Goal: Share content: Share content

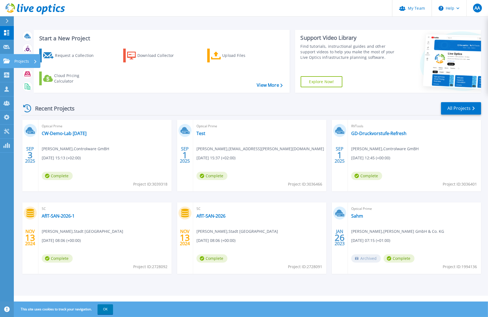
click at [12, 58] on link "Projects Projects" at bounding box center [7, 61] width 14 height 14
click at [104, 306] on button "OK" at bounding box center [104, 309] width 15 height 10
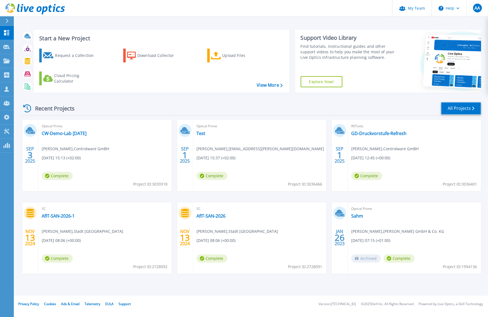
click at [450, 108] on link "All Projects" at bounding box center [461, 108] width 40 height 12
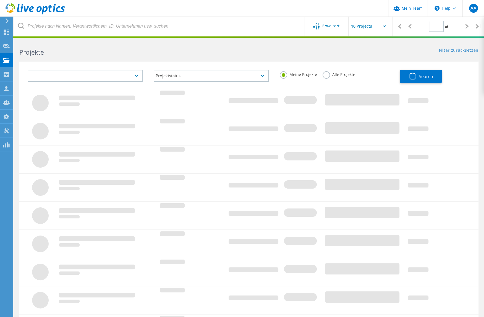
type input "1"
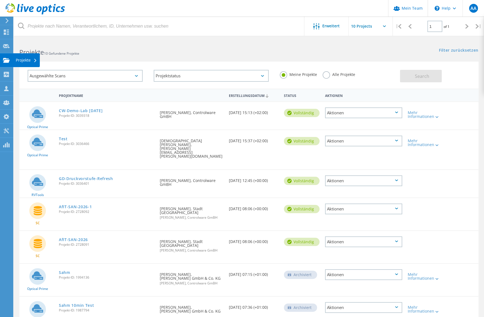
click at [18, 59] on div "Projekte" at bounding box center [26, 60] width 21 height 4
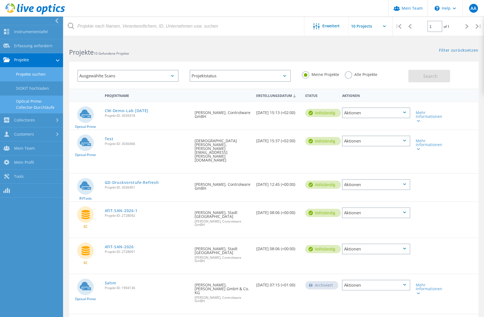
click at [28, 101] on link "Optical Prime-Collector-Durchläufe" at bounding box center [31, 105] width 63 height 18
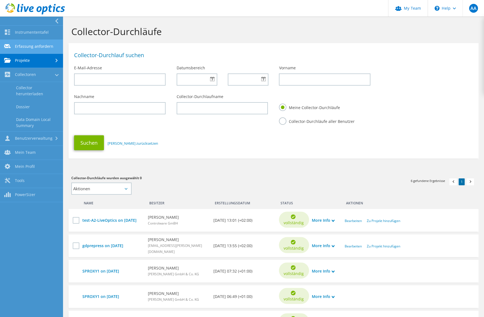
click at [22, 47] on link "Erfassung anfordern" at bounding box center [31, 47] width 63 height 14
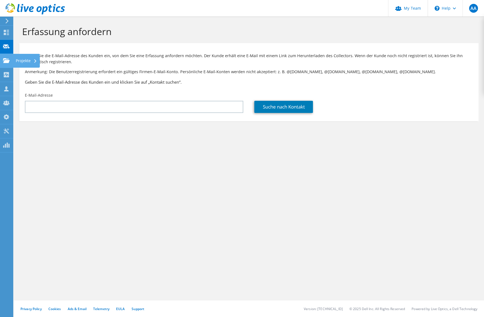
click at [9, 60] on use at bounding box center [6, 60] width 7 height 5
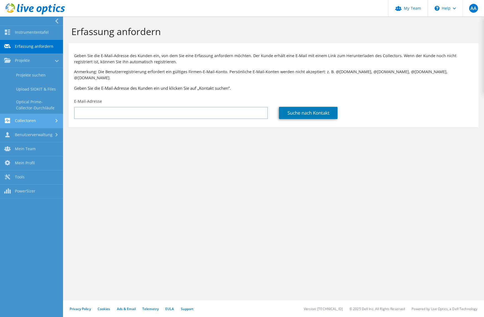
click at [30, 120] on link "Collectoren" at bounding box center [31, 121] width 63 height 14
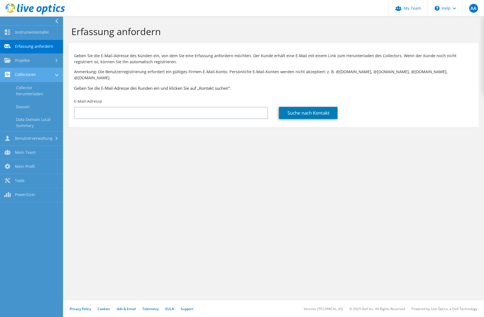
click at [22, 74] on link "Collectoren" at bounding box center [31, 75] width 63 height 14
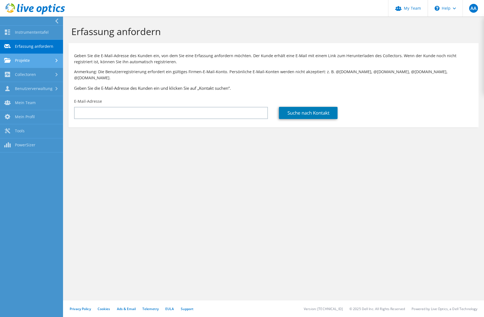
click at [19, 60] on link "Projekte" at bounding box center [31, 61] width 63 height 14
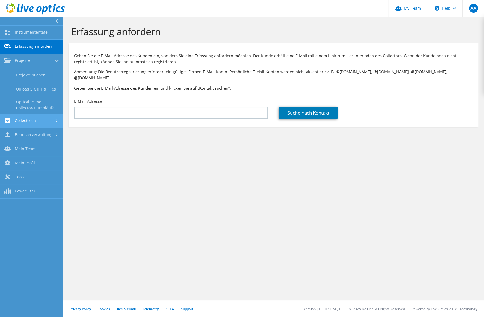
click at [32, 121] on link "Collectoren" at bounding box center [31, 121] width 63 height 14
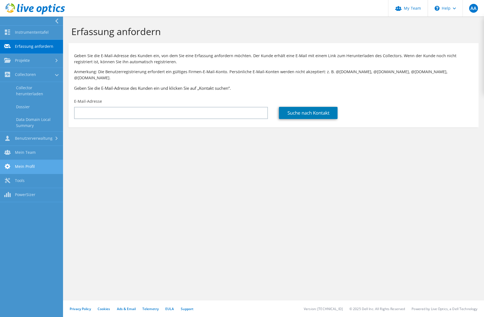
click at [23, 162] on link "Mein Profil" at bounding box center [31, 167] width 63 height 14
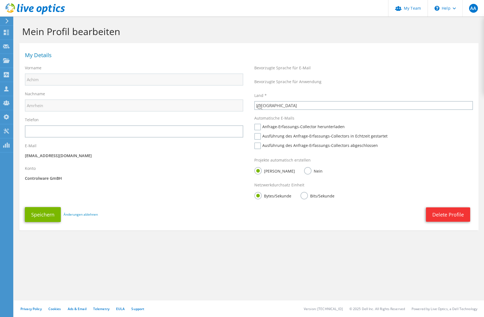
select select "56"
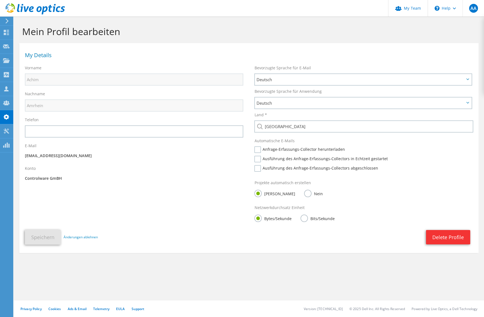
click at [8, 21] on use at bounding box center [7, 21] width 3 height 5
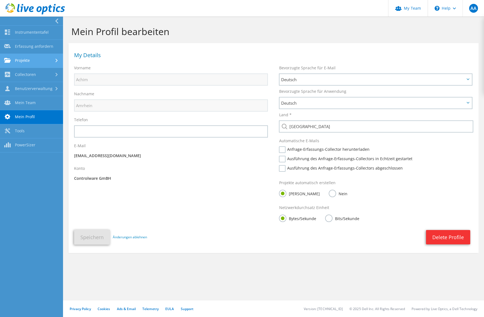
click at [30, 60] on link "Projekte" at bounding box center [31, 61] width 63 height 14
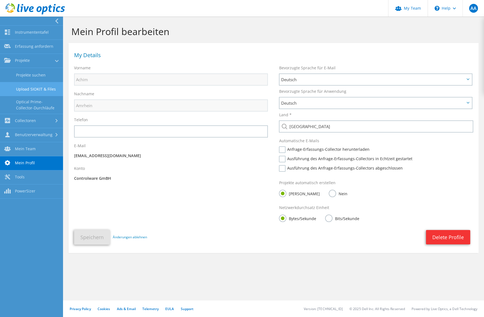
click at [44, 87] on link "Upload SIOKIT & Files" at bounding box center [31, 89] width 63 height 14
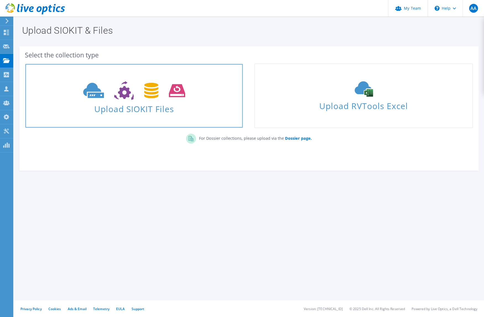
click at [146, 74] on link "Upload SIOKIT Files" at bounding box center [134, 96] width 218 height 65
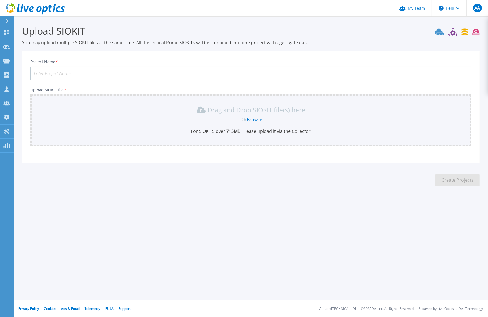
click at [249, 118] on link "Browse" at bounding box center [254, 120] width 15 height 6
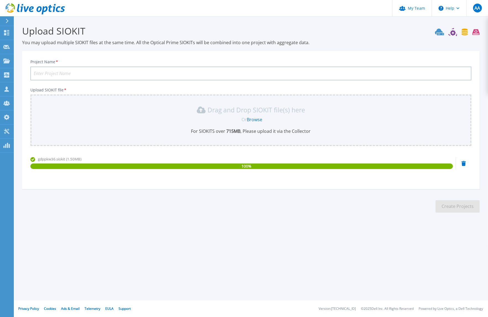
click at [67, 70] on input "Project Name *" at bounding box center [250, 74] width 441 height 14
click at [79, 74] on input "Project Name *" at bounding box center [250, 74] width 441 height 14
drag, startPoint x: 100, startPoint y: 67, endPoint x: 99, endPoint y: 70, distance: 2.9
click at [99, 68] on input "Ge-D" at bounding box center [250, 74] width 441 height 14
drag, startPoint x: 99, startPoint y: 70, endPoint x: 32, endPoint y: 68, distance: 67.4
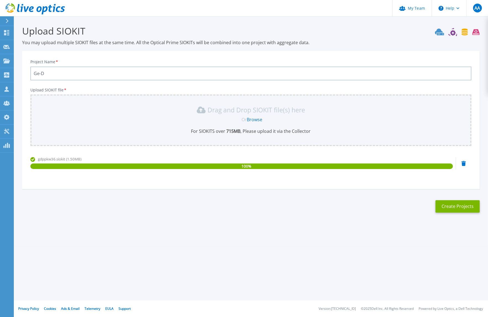
click at [32, 68] on input "Ge-D" at bounding box center [250, 74] width 441 height 14
paste input "ieseckeDevrient"
click at [53, 72] on input "GieseckeDevrient" at bounding box center [250, 74] width 441 height 14
click at [40, 71] on input "Gi-Giesecke Devrient" at bounding box center [250, 74] width 441 height 14
type input "Gi-De Giesecke Devrient"
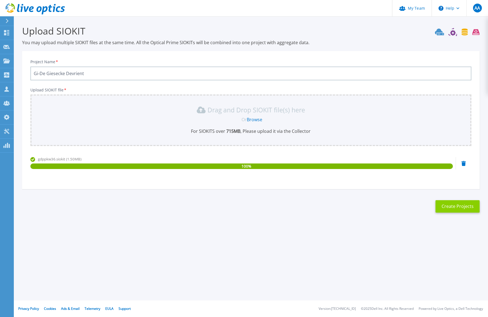
click at [458, 206] on button "Create Projects" at bounding box center [457, 206] width 44 height 12
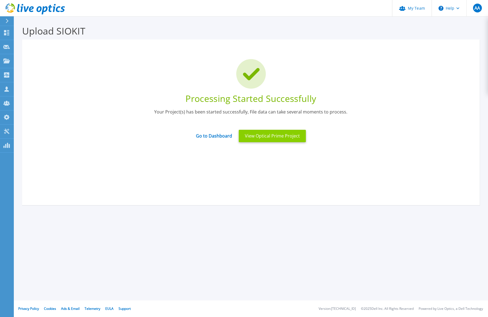
click at [262, 136] on button "View Optical Prime Project" at bounding box center [272, 136] width 67 height 12
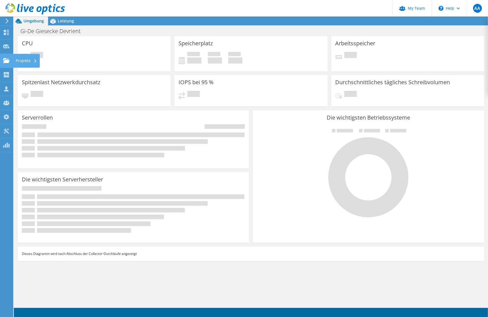
click at [8, 59] on icon at bounding box center [6, 60] width 7 height 5
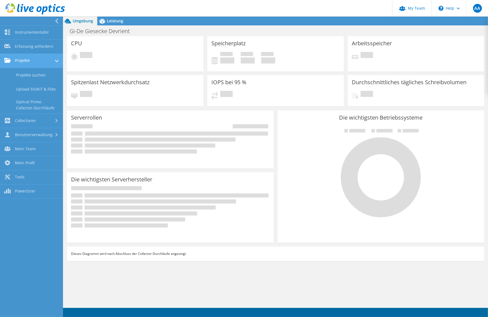
click at [21, 62] on link "Projekte" at bounding box center [31, 61] width 63 height 14
click at [26, 70] on link "Projekte suchen" at bounding box center [31, 75] width 63 height 14
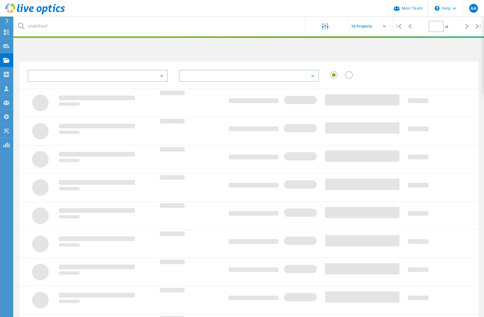
type input "1"
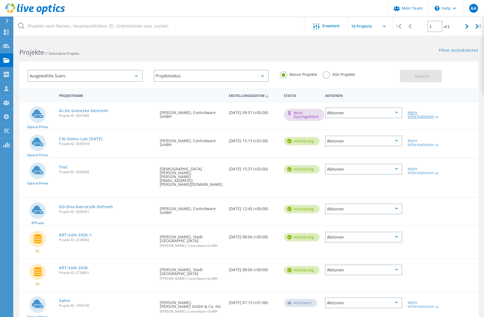
click at [427, 114] on div "Mehr Informationen" at bounding box center [422, 115] width 31 height 8
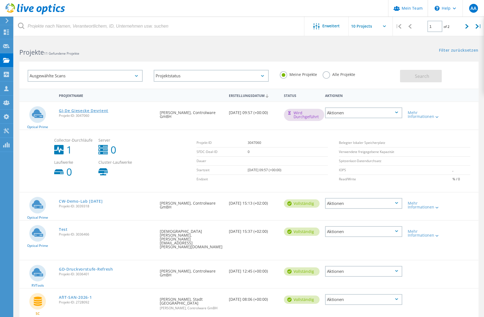
click at [95, 111] on link "Gi-De Giesecke Devrient" at bounding box center [83, 111] width 49 height 4
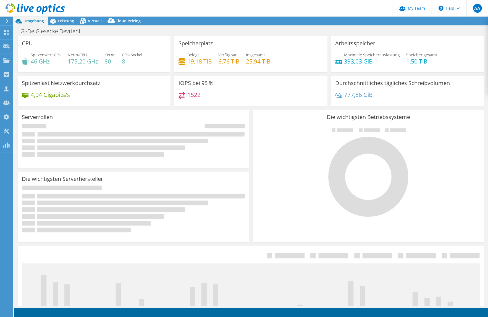
select select "USD"
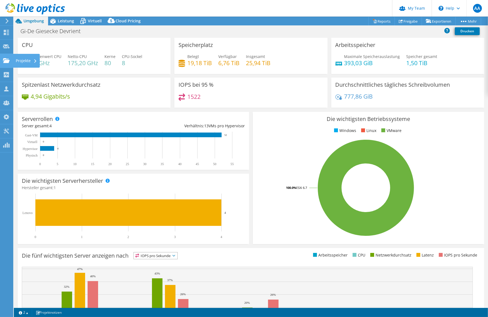
click at [6, 60] on use at bounding box center [6, 60] width 7 height 5
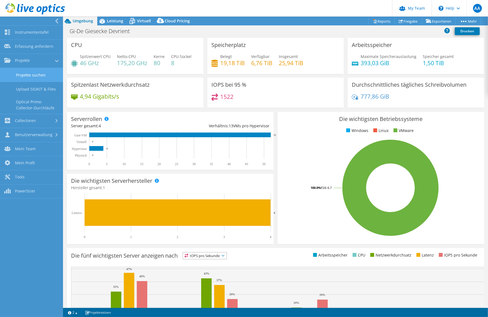
click at [22, 70] on link "Projekte suchen" at bounding box center [31, 75] width 63 height 14
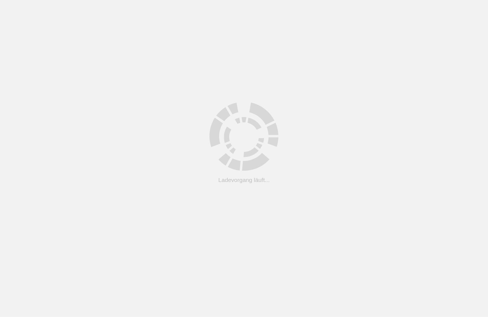
click at [23, 0] on html ".cls-1 { fill: #cecece; } .cls-1 { fill: #cecece; } Ladevorgang läuft..." at bounding box center [244, 0] width 488 height 0
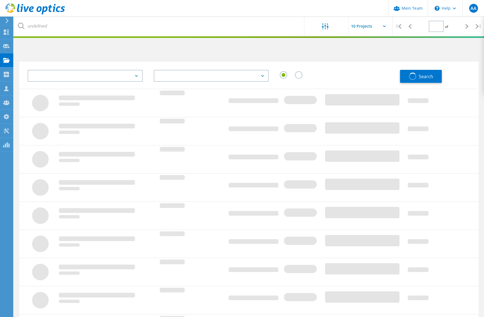
type input "1"
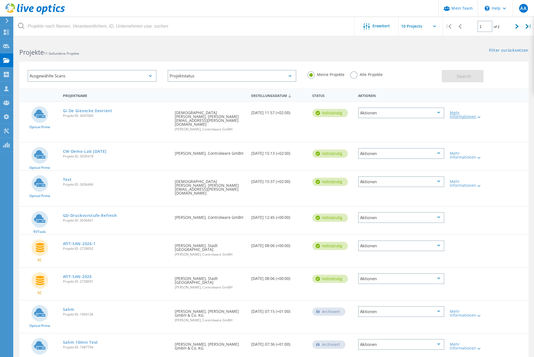
click at [455, 117] on div "Mehr Informationen" at bounding box center [467, 115] width 35 height 8
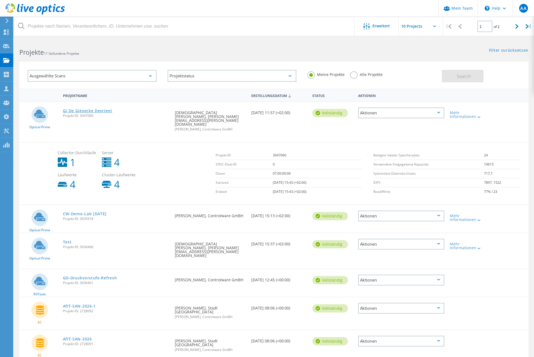
click at [94, 111] on link "Gi-De Giesecke Devrient" at bounding box center [87, 111] width 49 height 4
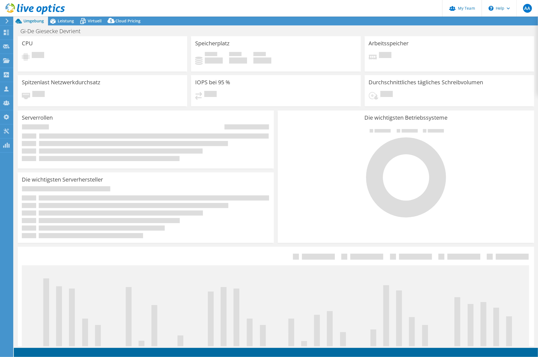
select select "USD"
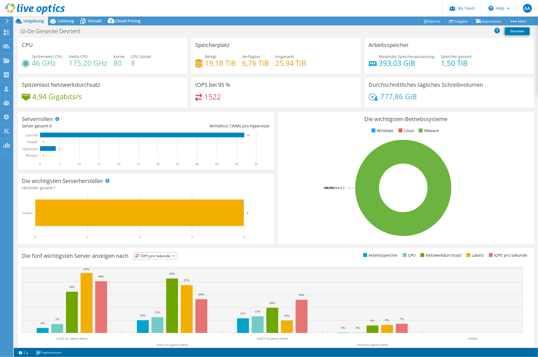
scroll to position [29, 0]
click at [304, 130] on ul "Windows Linux VMware" at bounding box center [406, 131] width 248 height 6
click at [108, 181] on span at bounding box center [108, 181] width 4 height 4
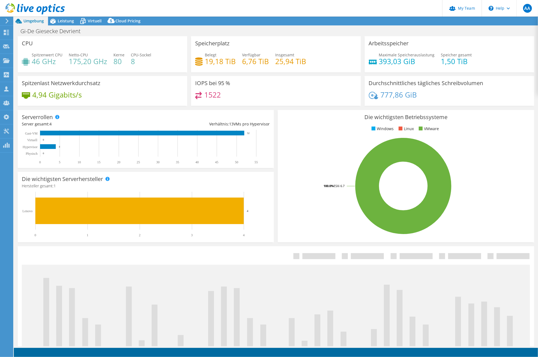
select select "USD"
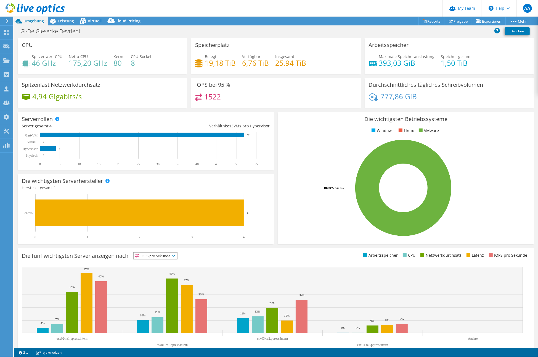
click at [230, 23] on div "Projektmaßnahmen Projektmaßnahmen Reports Freigabe Exportieren vSAN ReadyNode S…" at bounding box center [276, 21] width 524 height 9
click at [238, 25] on div "Projektmaßnahmen Projektmaßnahmen Reports Freigabe Exportieren vSAN ReadyNode S…" at bounding box center [276, 21] width 524 height 9
click at [8, 117] on use at bounding box center [7, 116] width 6 height 5
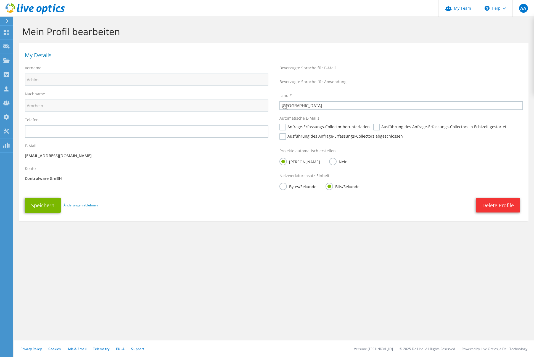
select select "56"
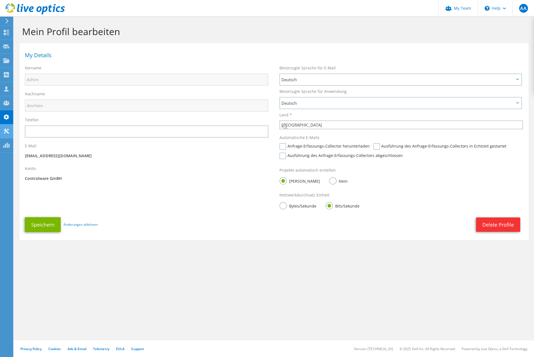
click at [7, 129] on use at bounding box center [6, 130] width 5 height 5
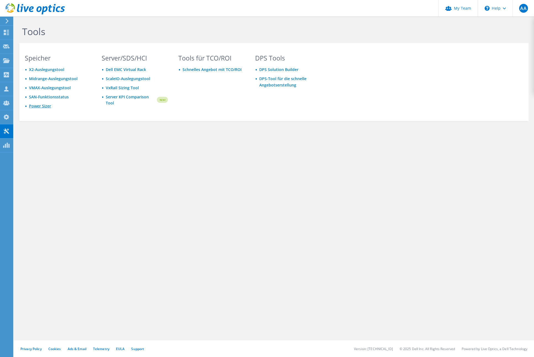
click at [36, 106] on link "Power Sizer" at bounding box center [40, 105] width 22 height 5
click at [6, 61] on use at bounding box center [6, 60] width 7 height 5
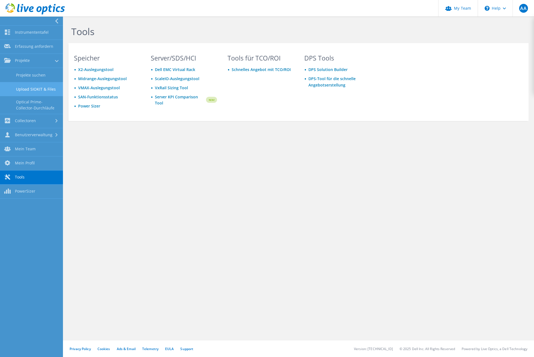
click at [43, 89] on link "Upload SIOKIT & Files" at bounding box center [31, 89] width 63 height 14
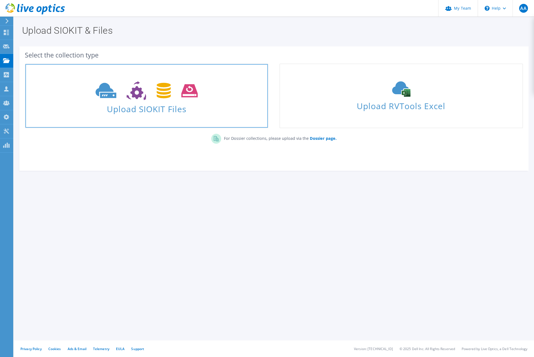
click at [166, 90] on use at bounding box center [147, 90] width 102 height 19
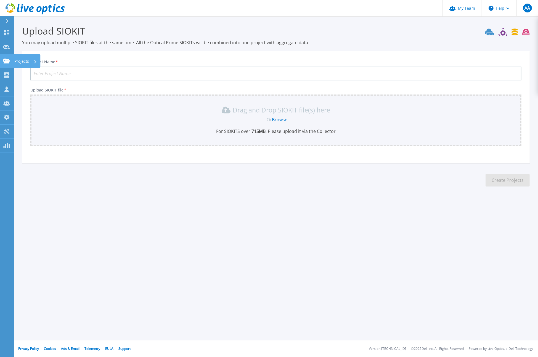
click at [11, 59] on link "Projects Projects" at bounding box center [7, 61] width 14 height 14
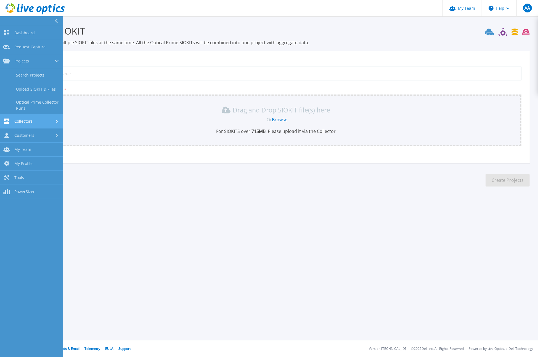
click at [37, 122] on div "Collectors" at bounding box center [31, 120] width 56 height 5
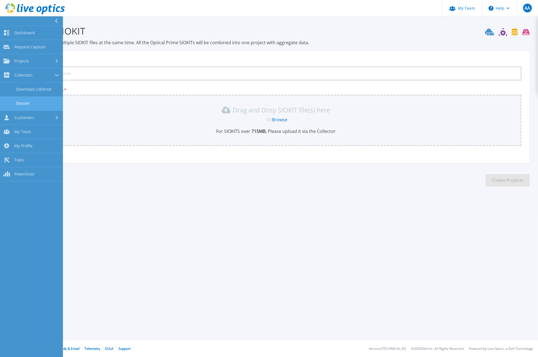
click at [36, 104] on link "Dossier" at bounding box center [31, 103] width 63 height 14
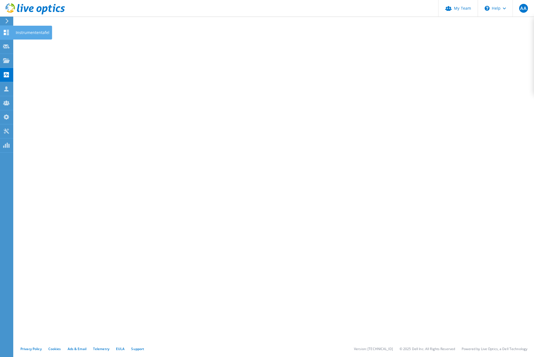
click at [7, 30] on icon at bounding box center [6, 32] width 7 height 5
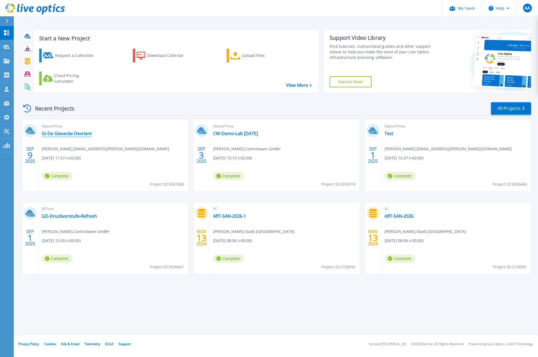
click at [65, 135] on link "Gi-De Giesecke Devrient" at bounding box center [67, 134] width 50 height 6
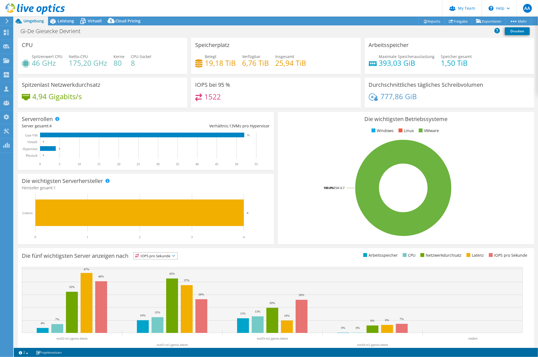
select select "USD"
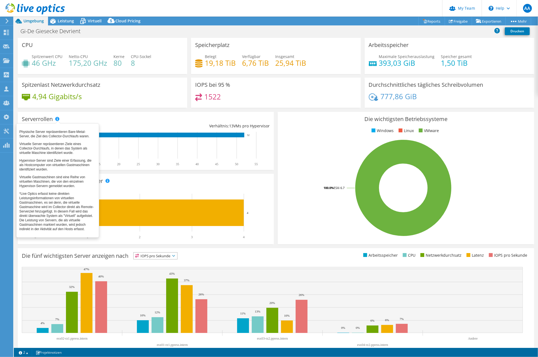
click at [57, 119] on span at bounding box center [57, 119] width 4 height 4
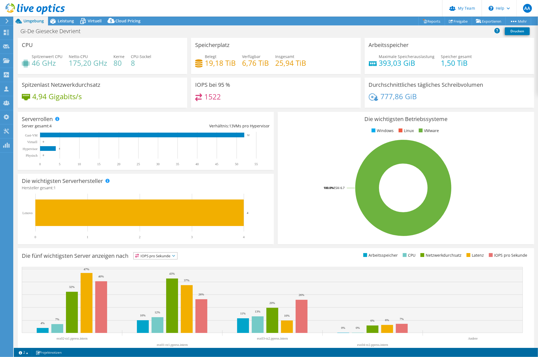
click at [178, 153] on rect at bounding box center [143, 149] width 243 height 35
click at [427, 19] on link "Reports" at bounding box center [432, 21] width 27 height 9
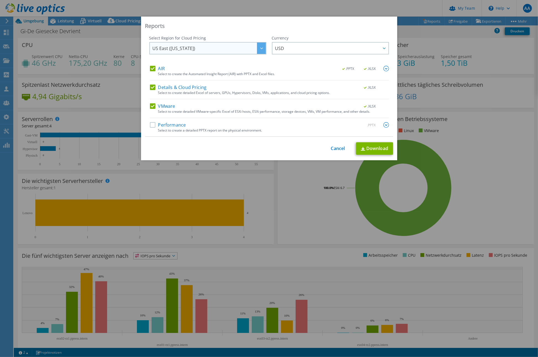
click at [260, 48] on icon at bounding box center [261, 49] width 3 height 2
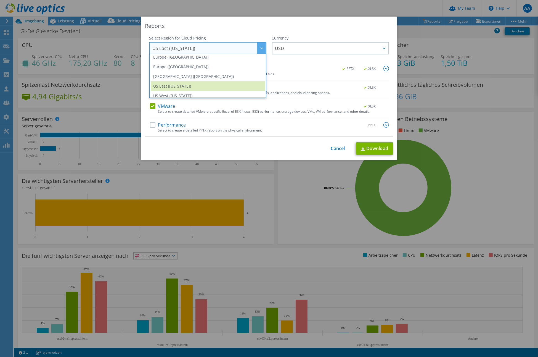
scroll to position [75, 0]
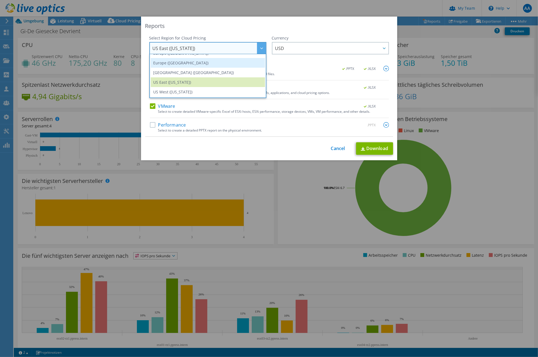
click at [177, 65] on li "Europe ([GEOGRAPHIC_DATA])" at bounding box center [208, 63] width 114 height 10
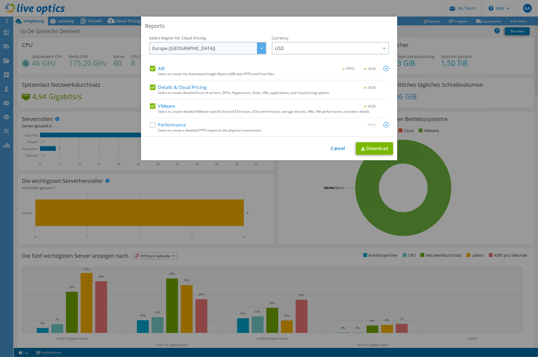
click at [260, 49] on div at bounding box center [261, 48] width 9 height 11
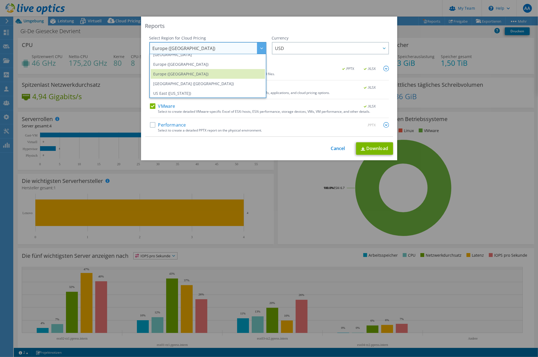
scroll to position [52, 0]
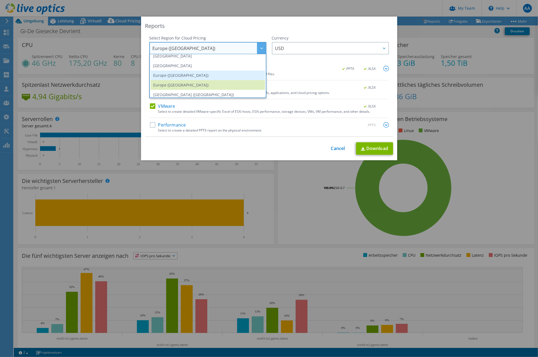
click at [184, 72] on li "Europe ([GEOGRAPHIC_DATA])" at bounding box center [208, 75] width 114 height 10
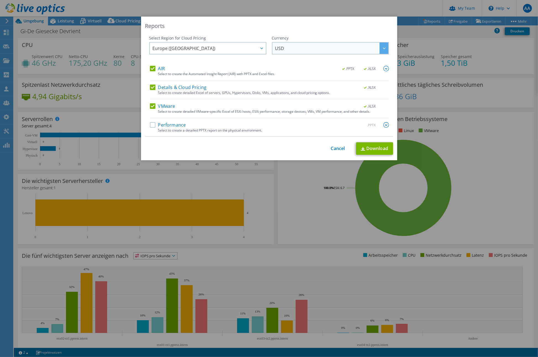
click at [288, 48] on span "USD" at bounding box center [331, 48] width 113 height 11
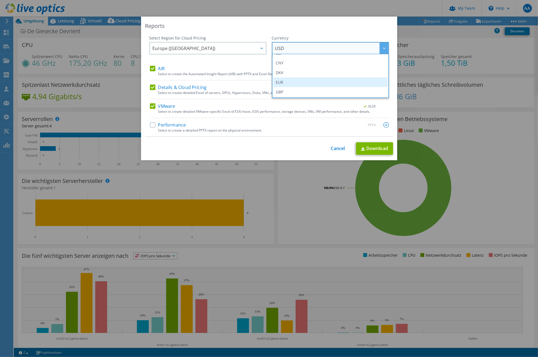
click at [286, 81] on li "EUR" at bounding box center [330, 82] width 114 height 10
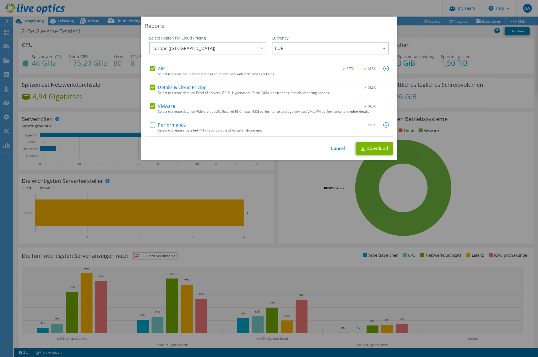
click at [151, 124] on label "Performance" at bounding box center [168, 125] width 36 height 6
click at [0, 0] on input "Performance" at bounding box center [0, 0] width 0 height 0
click at [377, 149] on link "Download" at bounding box center [374, 148] width 37 height 12
click at [314, 20] on div "Reports Select Region for Cloud Pricing Asia Pacific (Hong Kong) Asia Pacific (…" at bounding box center [269, 89] width 256 height 144
click at [452, 105] on div "Reports Select Region for Cloud Pricing Asia Pacific (Hong Kong) Asia Pacific (…" at bounding box center [269, 179] width 538 height 324
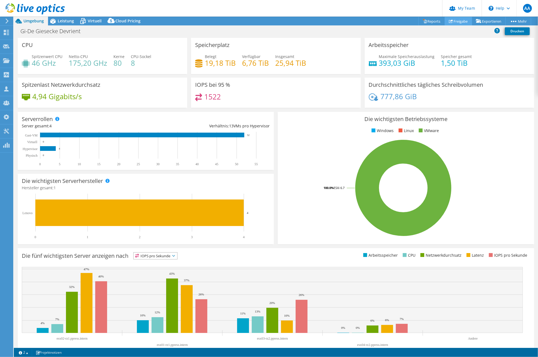
click at [458, 20] on link "Freigabe" at bounding box center [458, 21] width 27 height 9
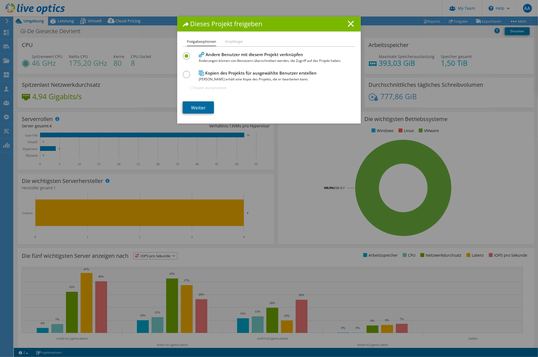
click at [197, 106] on link "Weiter" at bounding box center [198, 107] width 31 height 12
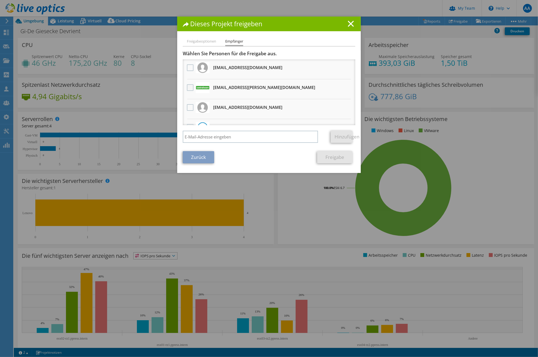
click at [189, 86] on label at bounding box center [191, 87] width 8 height 7
click at [0, 0] on input "checkbox" at bounding box center [0, 0] width 0 height 0
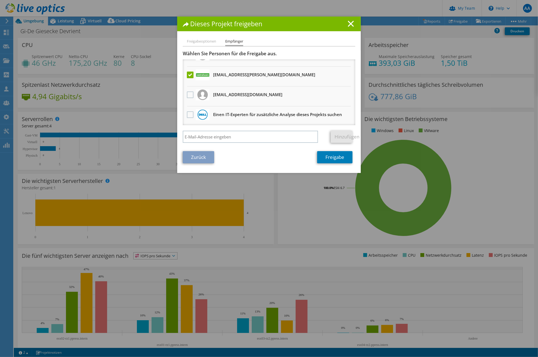
scroll to position [0, 0]
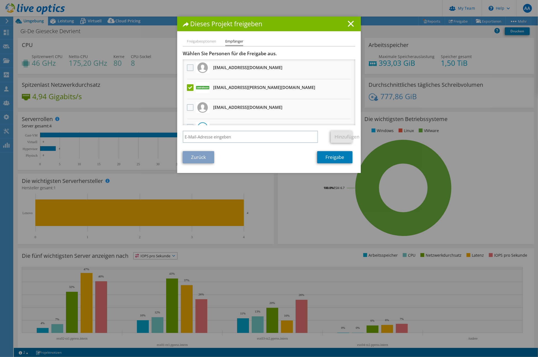
click at [188, 68] on label at bounding box center [191, 67] width 8 height 7
click at [0, 0] on input "checkbox" at bounding box center [0, 0] width 0 height 0
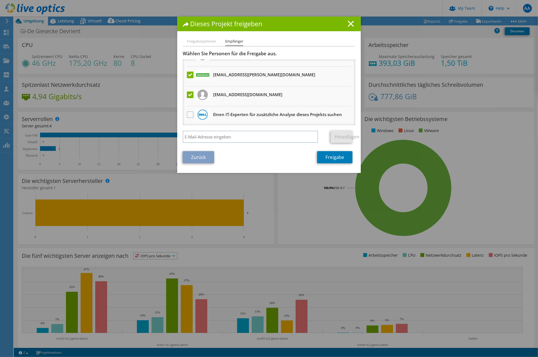
click at [244, 115] on h3 "Einen IT-Experten für zusätzliche Analyse dieses Projekts suchen" at bounding box center [277, 114] width 129 height 9
click at [188, 113] on label at bounding box center [191, 114] width 8 height 7
click at [0, 0] on input "checkbox" at bounding box center [0, 0] width 0 height 0
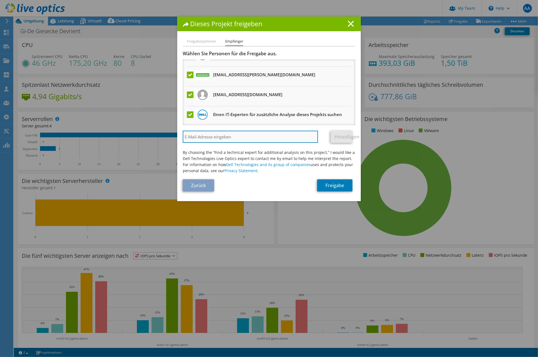
click at [194, 137] on input "search" at bounding box center [250, 137] width 135 height 12
paste input "Mhamed.Rochdi@Dell.com"
type input "Mhamed.Rochdi@Dell.com"
click at [335, 137] on link "Hinzufügen" at bounding box center [342, 137] width 22 height 12
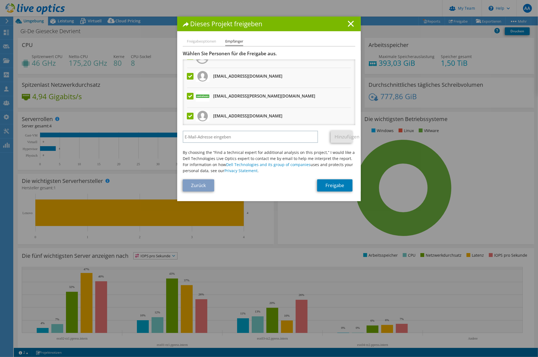
scroll to position [0, 0]
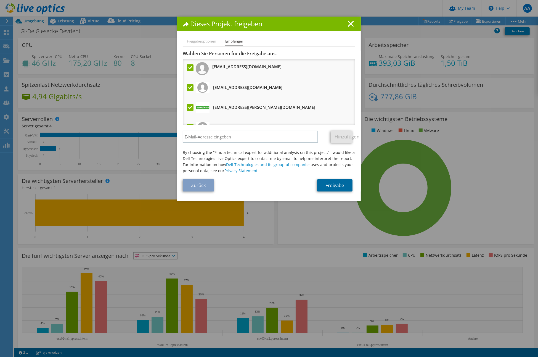
click at [342, 182] on link "Freigabe" at bounding box center [334, 185] width 35 height 12
click at [262, 136] on input "search" at bounding box center [250, 137] width 135 height 12
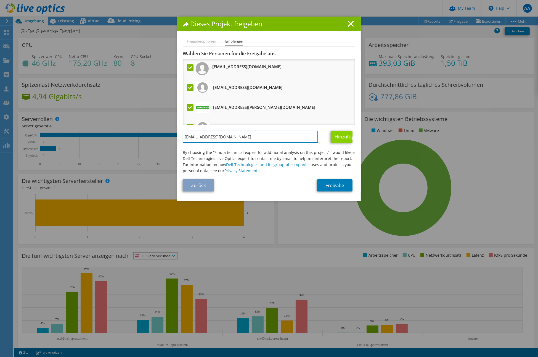
type input "morris.kesselring@Controlware.de"
click at [344, 139] on link "Hinzufügen" at bounding box center [342, 137] width 22 height 12
click at [229, 139] on input "search" at bounding box center [250, 137] width 135 height 12
type input "daniel.saffran@controlware.de"
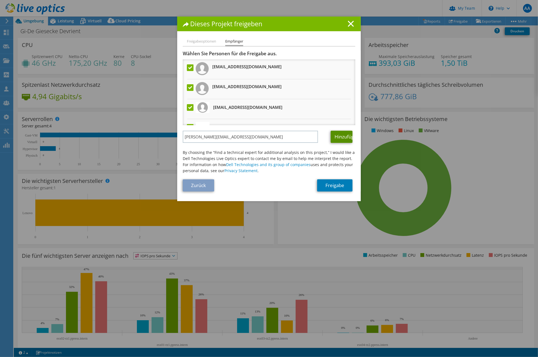
click at [340, 133] on link "Hinzufügen" at bounding box center [342, 137] width 22 height 12
click at [341, 185] on link "Freigabe" at bounding box center [334, 185] width 35 height 12
click at [349, 24] on line at bounding box center [351, 24] width 6 height 6
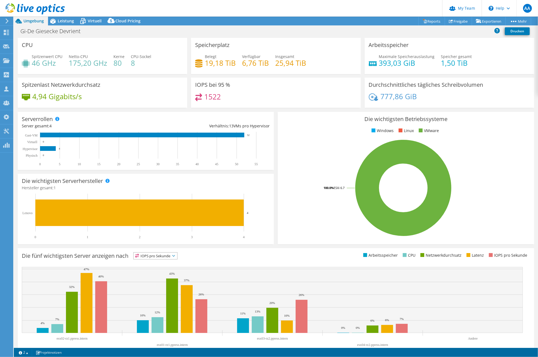
click at [280, 349] on section "Warnings Messages Die Queue-Depth wurde nicht von VMware VCenter-Servern aufgez…" at bounding box center [276, 352] width 524 height 9
click at [464, 7] on link "My Team" at bounding box center [461, 8] width 39 height 17
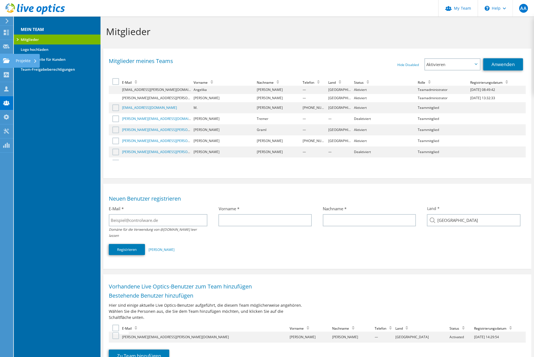
click at [15, 60] on div "Projekte" at bounding box center [26, 61] width 27 height 14
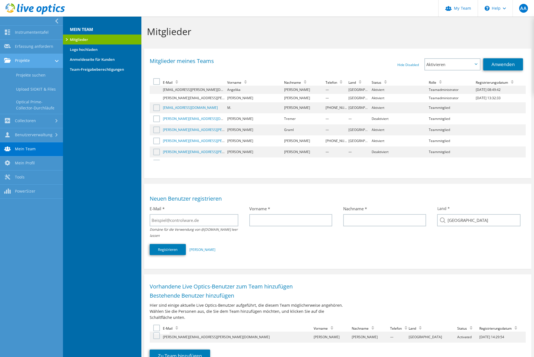
click at [27, 62] on link "Projekte" at bounding box center [31, 61] width 63 height 14
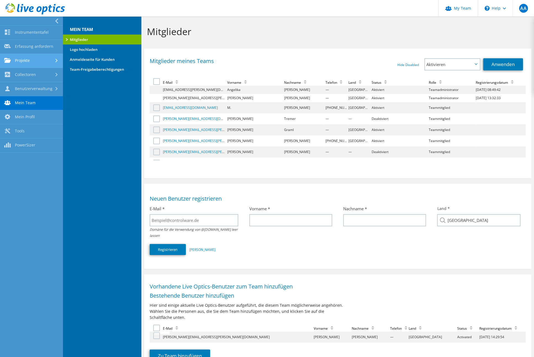
click at [24, 59] on link "Projekte" at bounding box center [31, 61] width 63 height 14
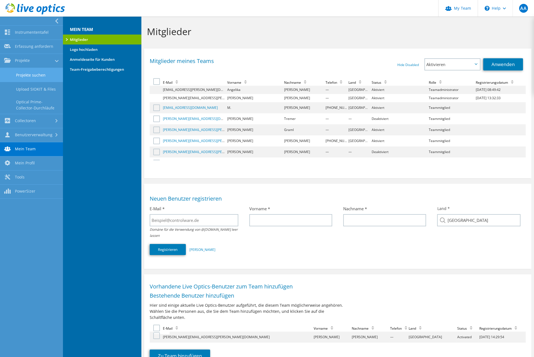
click at [22, 77] on link "Projekte suchen" at bounding box center [31, 75] width 63 height 14
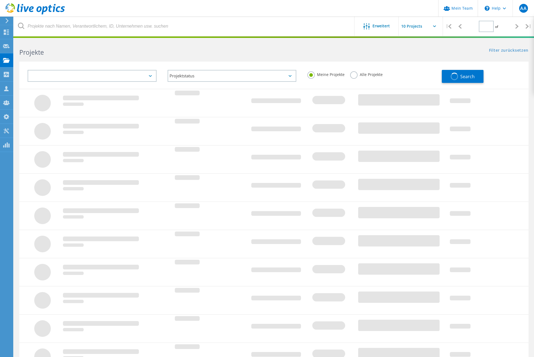
type input "1"
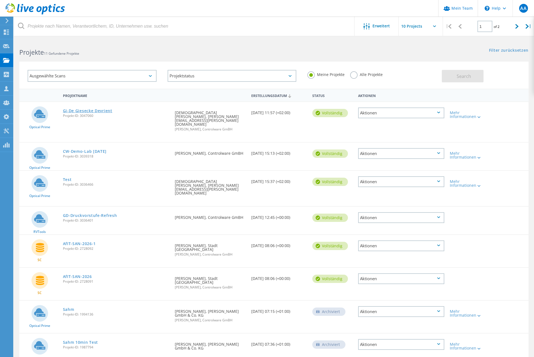
click at [78, 109] on link "Gi-De Giesecke Devrient" at bounding box center [87, 111] width 49 height 4
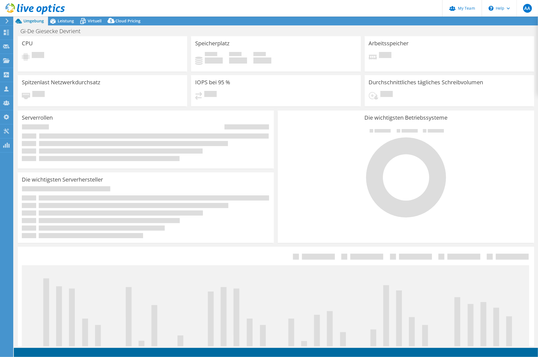
select select "EUFrankfurt"
select select "EUR"
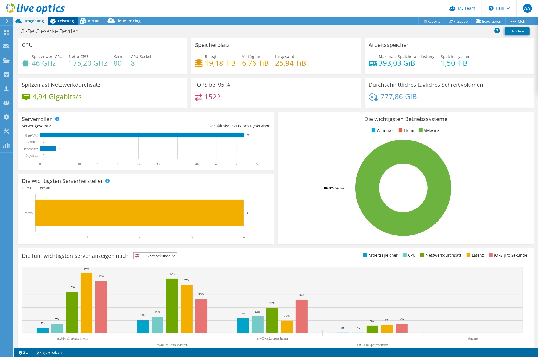
click at [64, 22] on span "Leistung" at bounding box center [66, 20] width 16 height 5
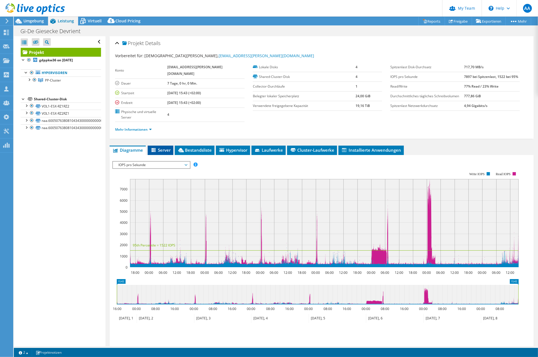
click at [159, 147] on span "Server" at bounding box center [161, 150] width 20 height 6
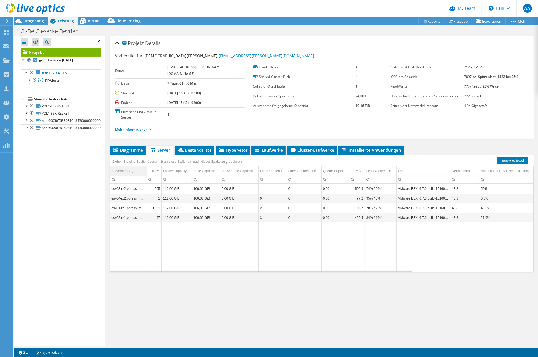
click at [125, 168] on div "Servername(n)" at bounding box center [122, 171] width 22 height 7
click at [154, 168] on div "IOPS" at bounding box center [156, 171] width 8 height 7
click at [154, 168] on div "IOPS" at bounding box center [156, 171] width 7 height 7
click at [205, 147] on span "Bestandsliste" at bounding box center [195, 150] width 34 height 6
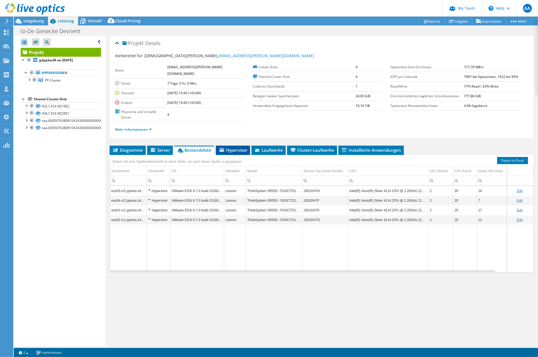
click at [232, 147] on span "Hypervisor" at bounding box center [233, 150] width 29 height 6
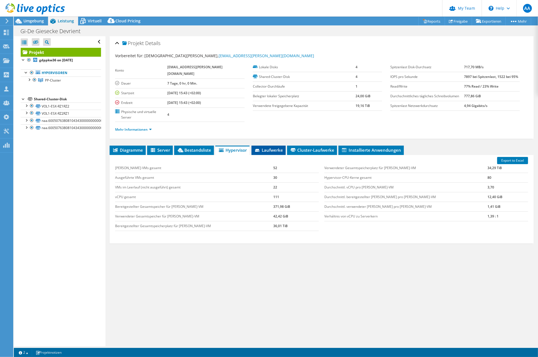
click at [270, 147] on span "Laufwerke" at bounding box center [268, 150] width 29 height 6
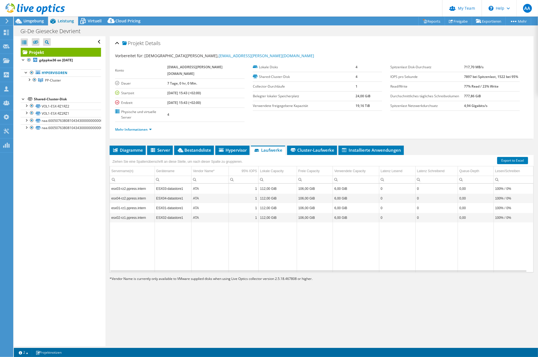
click at [218, 184] on td "ATA" at bounding box center [210, 189] width 37 height 10
click at [461, 21] on link "Freigabe" at bounding box center [458, 21] width 27 height 9
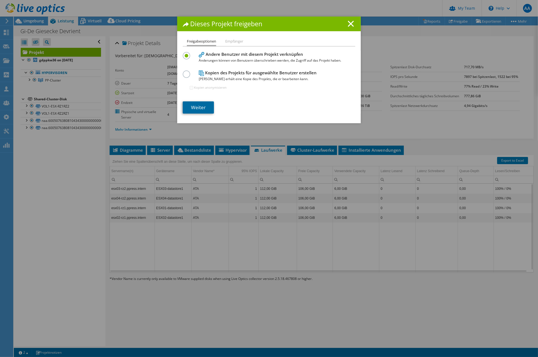
click at [205, 104] on link "Weiter" at bounding box center [198, 107] width 31 height 12
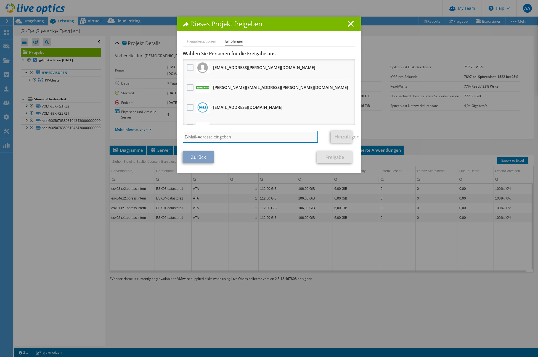
click at [209, 134] on input "search" at bounding box center [250, 137] width 135 height 12
paste input "[PERSON_NAME][EMAIL_ADDRESS][DOMAIN_NAME]"
type input "[PERSON_NAME][EMAIL_ADDRESS][DOMAIN_NAME]"
click at [338, 135] on link "Hinzufügen" at bounding box center [342, 137] width 22 height 12
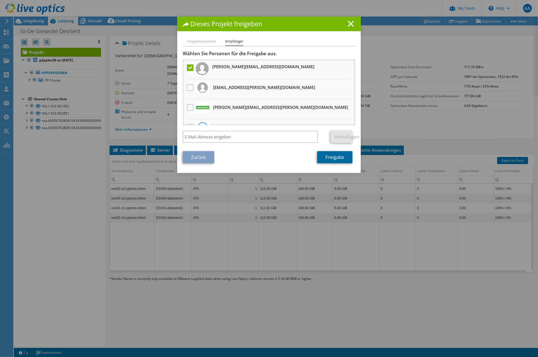
click at [333, 157] on link "Freigabe" at bounding box center [334, 157] width 35 height 12
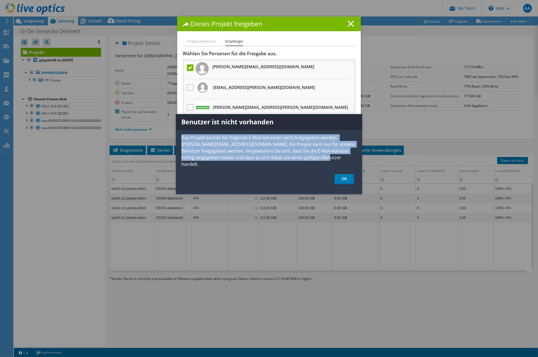
drag, startPoint x: 182, startPoint y: 136, endPoint x: 357, endPoint y: 158, distance: 175.6
click at [357, 158] on p "Das Projekt konnte für folgende E-Mail-Adressen nicht freigegeben werden: [PERS…" at bounding box center [269, 150] width 186 height 33
drag, startPoint x: 356, startPoint y: 158, endPoint x: 315, endPoint y: 149, distance: 42.1
copy p "Das Projekt konnte für folgende E-Mail-Adressen nicht freigegeben werden: [PERS…"
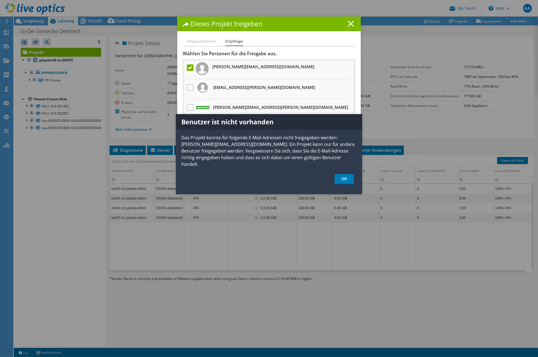
click at [308, 30] on div "Dieses Projekt freigeben" at bounding box center [269, 24] width 184 height 15
click at [348, 22] on line at bounding box center [351, 24] width 6 height 6
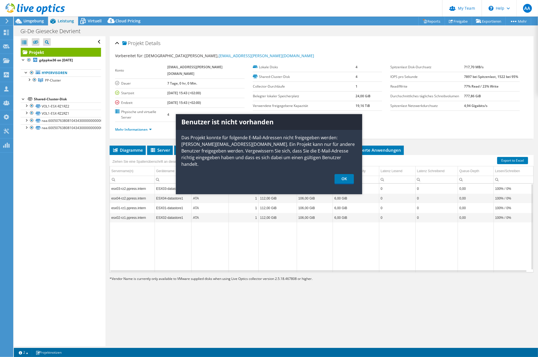
click at [82, 161] on div "Benutzer ist nicht vorhanden Das Projekt konnte für folgende E-Mail-Adressen ni…" at bounding box center [269, 205] width 538 height 303
click at [342, 174] on link "OK" at bounding box center [344, 179] width 19 height 10
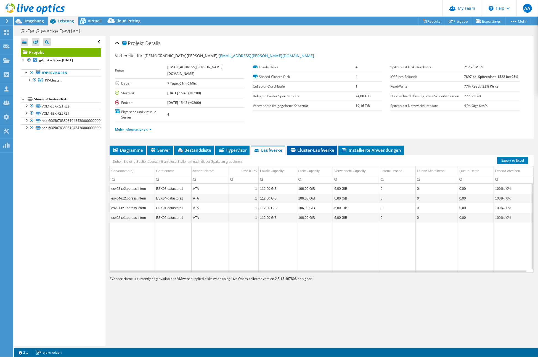
click at [320, 147] on span "Cluster-Laufwerke" at bounding box center [312, 150] width 44 height 6
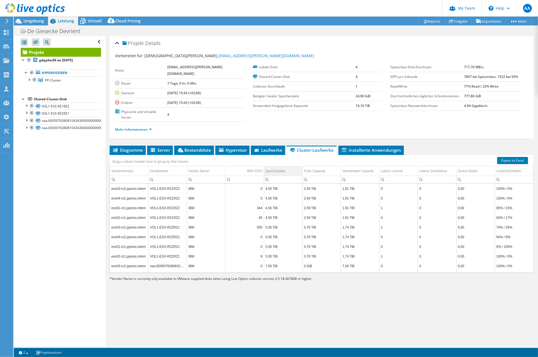
click at [277, 168] on div "Speicherplatz" at bounding box center [276, 171] width 20 height 7
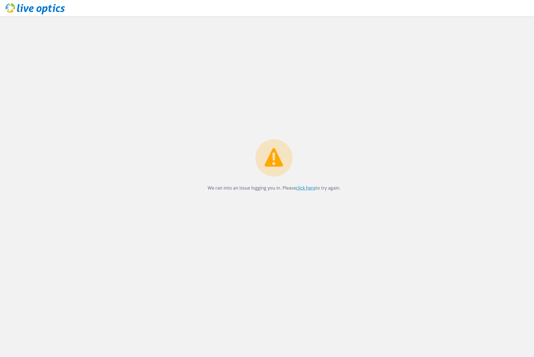
click at [304, 187] on link "click here" at bounding box center [306, 188] width 20 height 6
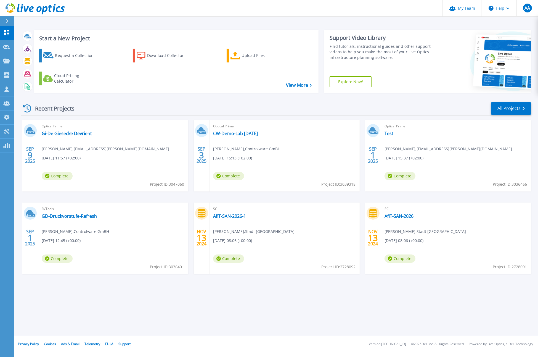
click at [217, 72] on div "Request a Collection Download Collector Upload Files Cloud Pricing Calculator" at bounding box center [175, 67] width 281 height 46
click at [72, 132] on link "Gi-De Giesecke Devrient" at bounding box center [67, 134] width 50 height 6
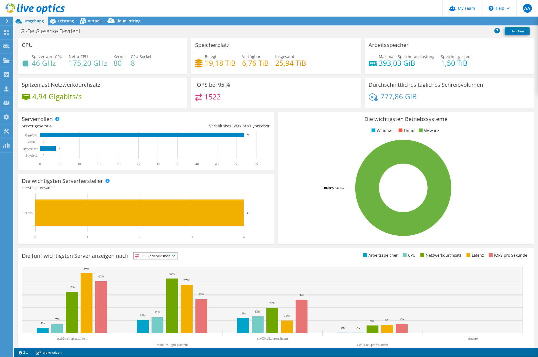
select select "EUFrankfurt"
select select "EUR"
click at [130, 77] on div "CPU Spitzenwert CPU 46 GHz Netto-CPU 175,20 GHz Kerne 80 CPU-Sockel 8" at bounding box center [102, 58] width 173 height 40
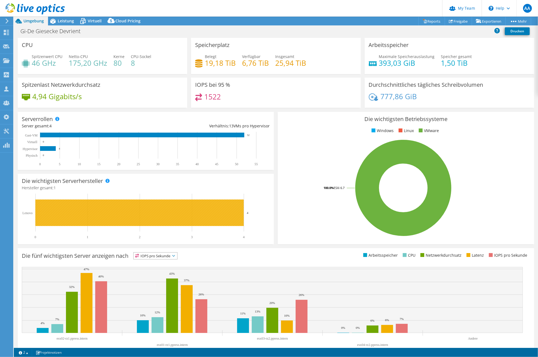
scroll to position [12, 0]
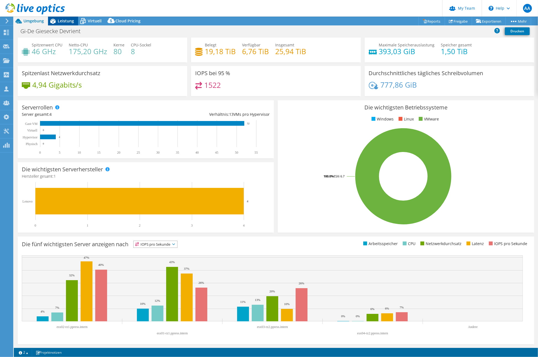
click at [60, 20] on span "Leistung" at bounding box center [66, 20] width 16 height 5
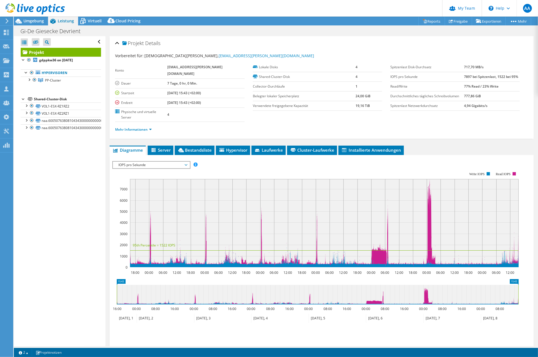
scroll to position [0, 0]
click at [170, 162] on span "IOPS pro Sekunde" at bounding box center [151, 165] width 71 height 7
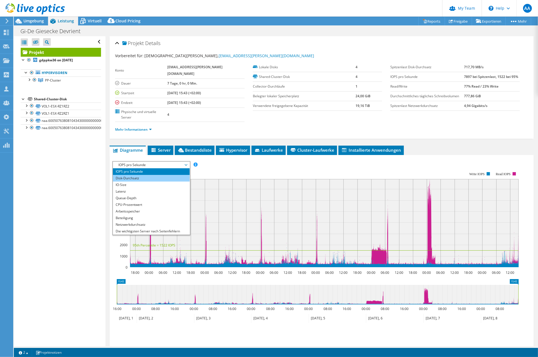
click at [146, 175] on li "Disk-Durchsatz" at bounding box center [151, 178] width 77 height 7
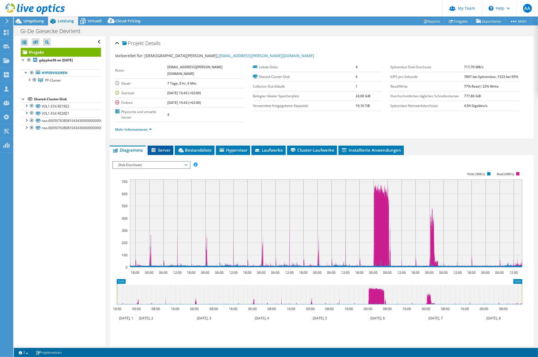
click at [165, 147] on span "Server" at bounding box center [161, 150] width 20 height 6
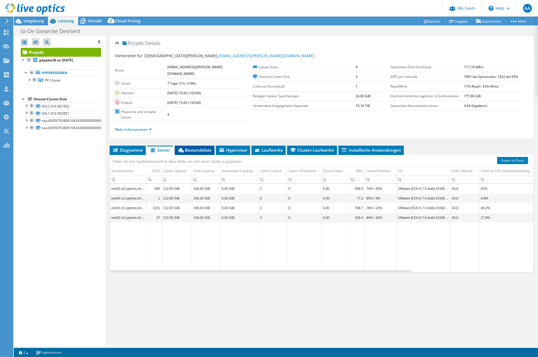
click at [205, 147] on span "Bestandsliste" at bounding box center [195, 150] width 34 height 6
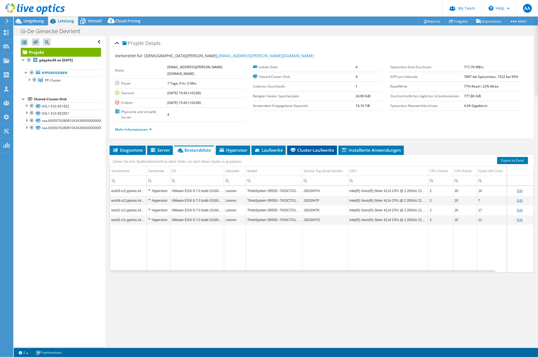
click at [313, 147] on span "Cluster-Laufwerke" at bounding box center [312, 150] width 44 height 6
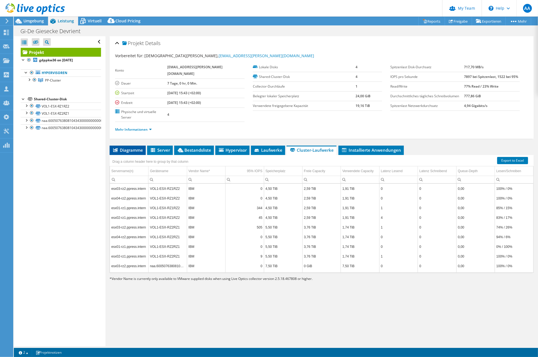
click at [120, 147] on span "Diagramme" at bounding box center [127, 150] width 31 height 6
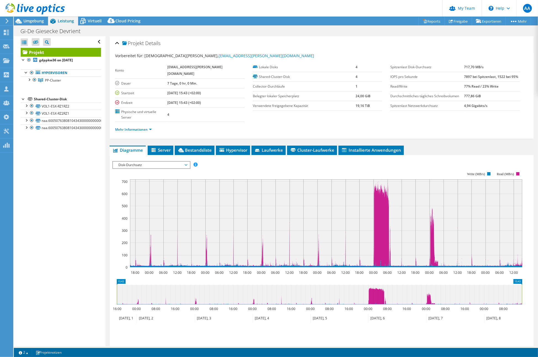
click at [132, 162] on span "Disk-Durchsatz" at bounding box center [151, 165] width 71 height 7
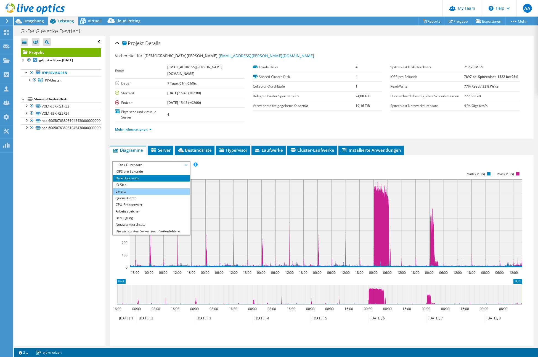
click at [126, 188] on li "Latenz" at bounding box center [151, 191] width 77 height 7
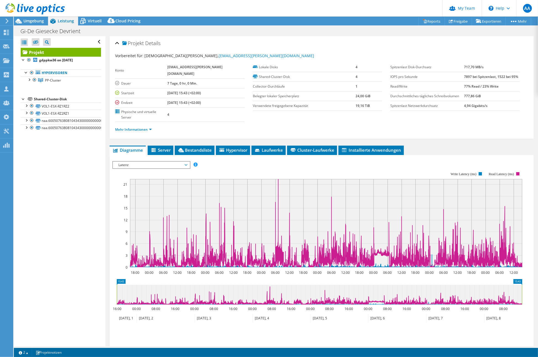
click at [179, 162] on span "Latenz" at bounding box center [151, 165] width 71 height 7
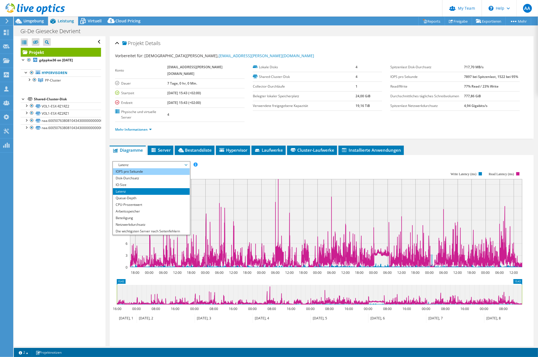
click at [136, 168] on li "IOPS pro Sekunde" at bounding box center [151, 171] width 77 height 7
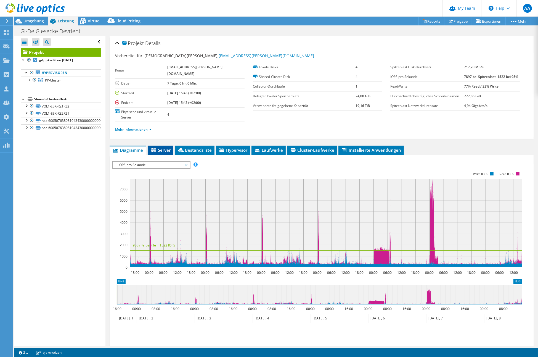
click at [163, 147] on span "Server" at bounding box center [161, 150] width 20 height 6
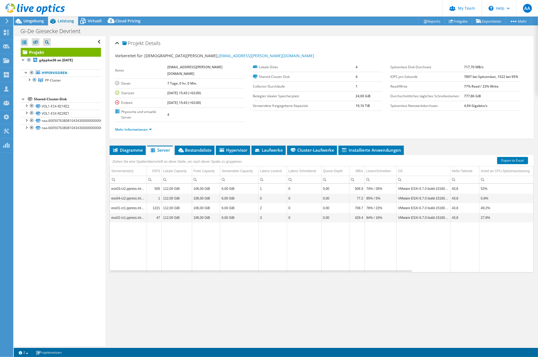
click at [487, 193] on td "0,8%" at bounding box center [507, 198] width 56 height 10
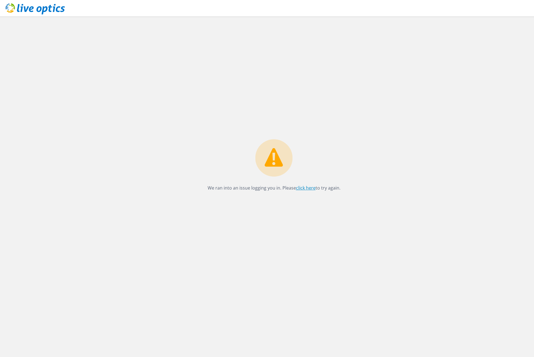
click at [304, 188] on link "click here" at bounding box center [306, 188] width 20 height 6
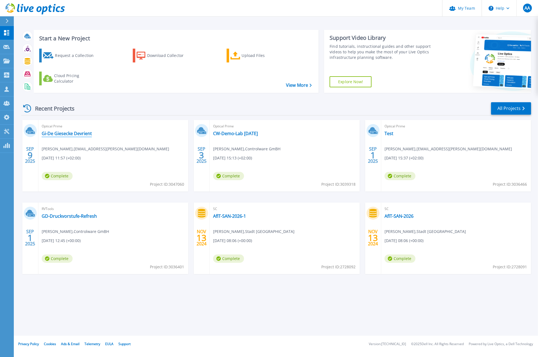
click at [72, 133] on link "Gi-De Giesecke Devrient" at bounding box center [67, 134] width 50 height 6
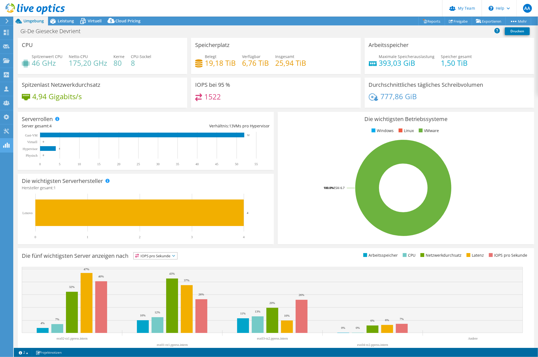
select select "EUFrankfurt"
select select "EUR"
click at [458, 21] on link "Freigabe" at bounding box center [458, 21] width 27 height 9
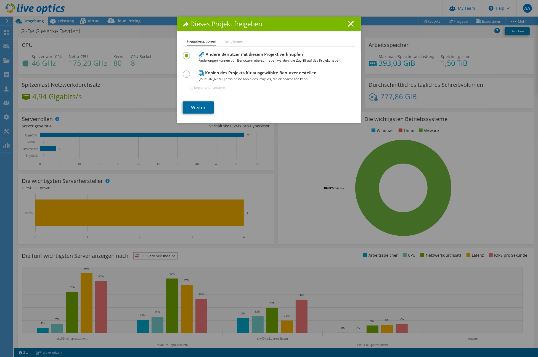
click at [206, 106] on link "Weiter" at bounding box center [198, 107] width 31 height 12
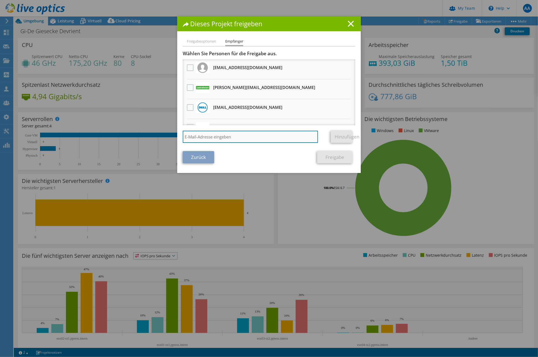
click at [203, 134] on input "search" at bounding box center [250, 137] width 135 height 12
drag, startPoint x: 203, startPoint y: 134, endPoint x: 187, endPoint y: 135, distance: 16.1
click at [187, 135] on input "search" at bounding box center [250, 137] width 135 height 12
click at [189, 139] on input "search" at bounding box center [250, 137] width 135 height 12
paste input "[PERSON_NAME][EMAIL_ADDRESS][DOMAIN_NAME]"
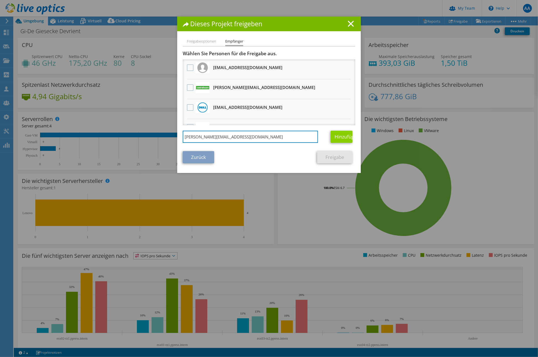
type input "[PERSON_NAME][EMAIL_ADDRESS][DOMAIN_NAME]"
click at [339, 136] on link "Hinzufügen" at bounding box center [342, 137] width 22 height 12
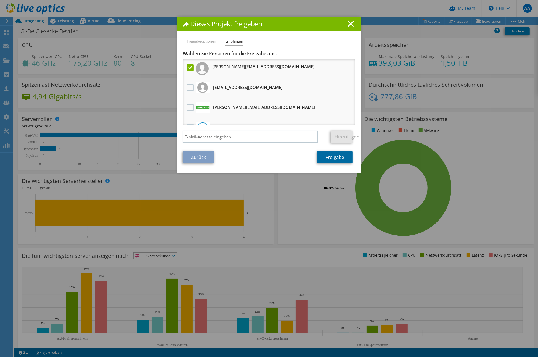
click at [323, 157] on link "Freigabe" at bounding box center [334, 157] width 35 height 12
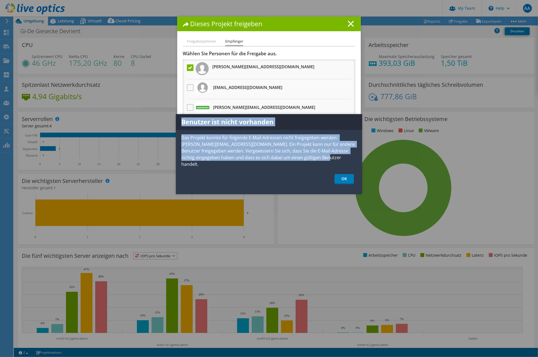
drag, startPoint x: 182, startPoint y: 120, endPoint x: 356, endPoint y: 157, distance: 178.0
click at [356, 157] on div "Benutzer ist nicht vorhanden Das Projekt konnte für folgende E-Mail-Adressen ni…" at bounding box center [269, 154] width 186 height 80
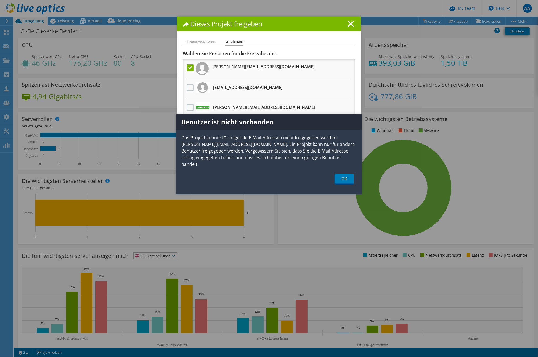
click at [213, 174] on ul "OK" at bounding box center [269, 179] width 186 height 10
click at [347, 174] on link "OK" at bounding box center [344, 179] width 19 height 10
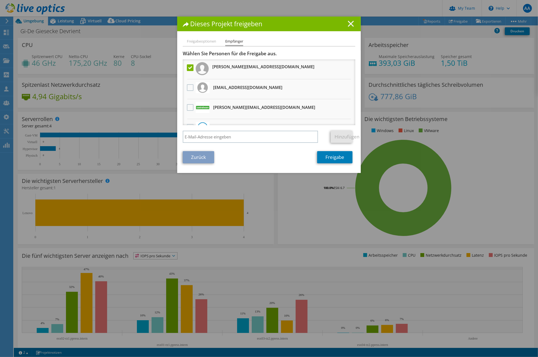
click at [349, 22] on icon at bounding box center [351, 24] width 6 height 6
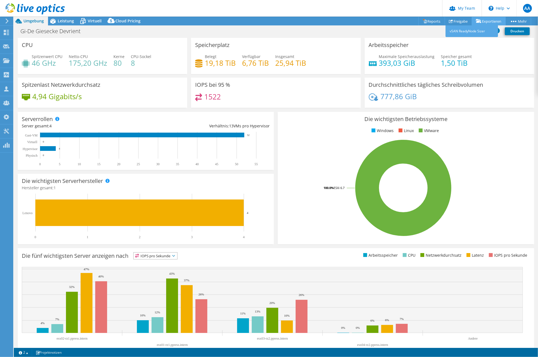
click at [487, 19] on link "Exportieren" at bounding box center [489, 21] width 34 height 9
click at [62, 21] on span "Leistung" at bounding box center [66, 20] width 16 height 5
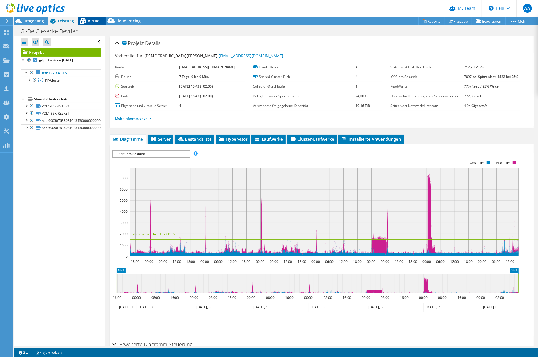
click at [96, 22] on span "Virtuell" at bounding box center [95, 20] width 14 height 5
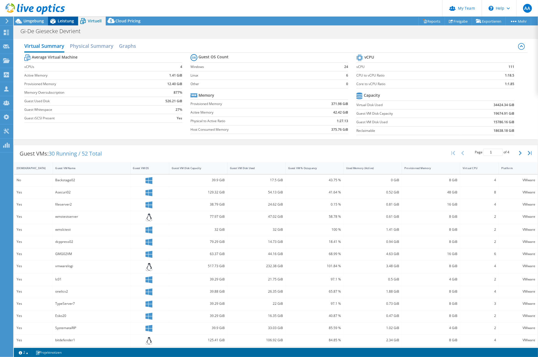
click at [65, 23] on span "Leistung" at bounding box center [66, 20] width 16 height 5
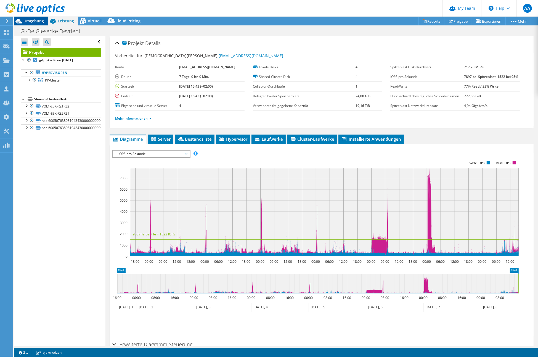
click at [32, 23] on span "Umgebung" at bounding box center [33, 20] width 20 height 5
